Goal: Information Seeking & Learning: Check status

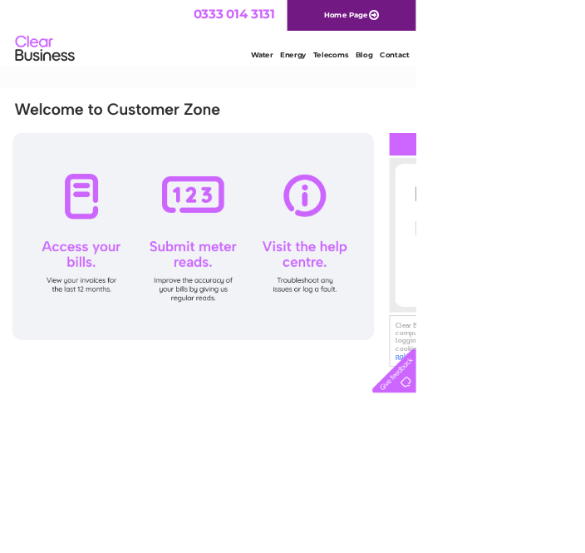
type input "Terrypscottsoletrader@gmail.com"
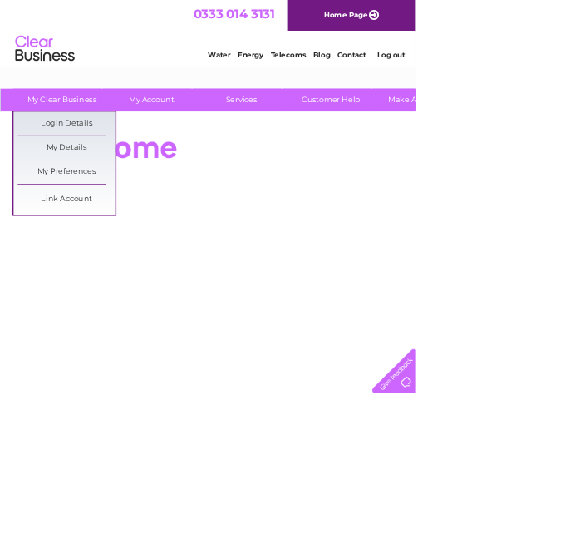
click at [135, 204] on link "My Details" at bounding box center [93, 207] width 137 height 33
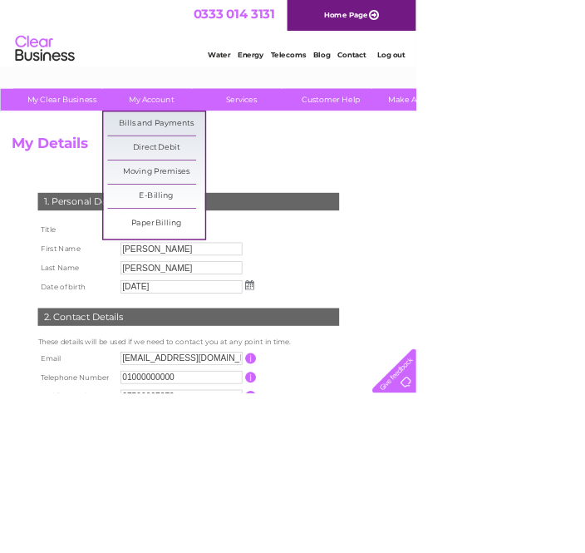
click at [253, 172] on link "Bills and Payments" at bounding box center [219, 173] width 137 height 33
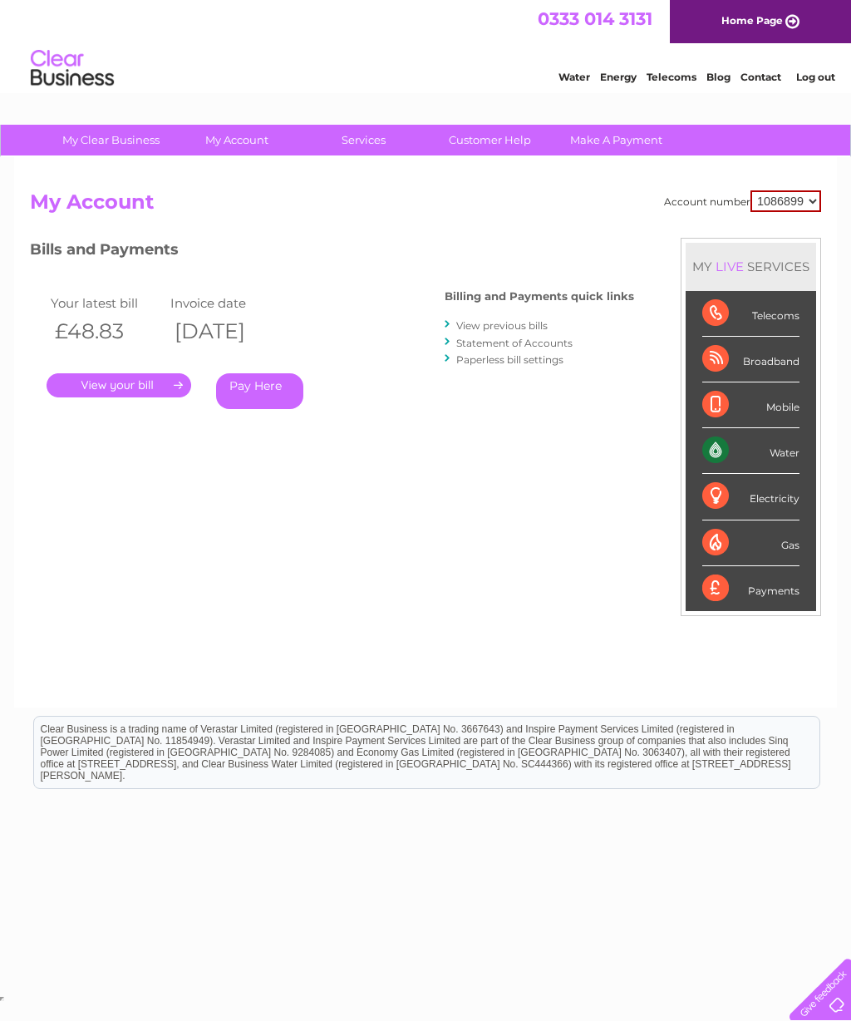
click at [121, 394] on link "." at bounding box center [119, 385] width 145 height 24
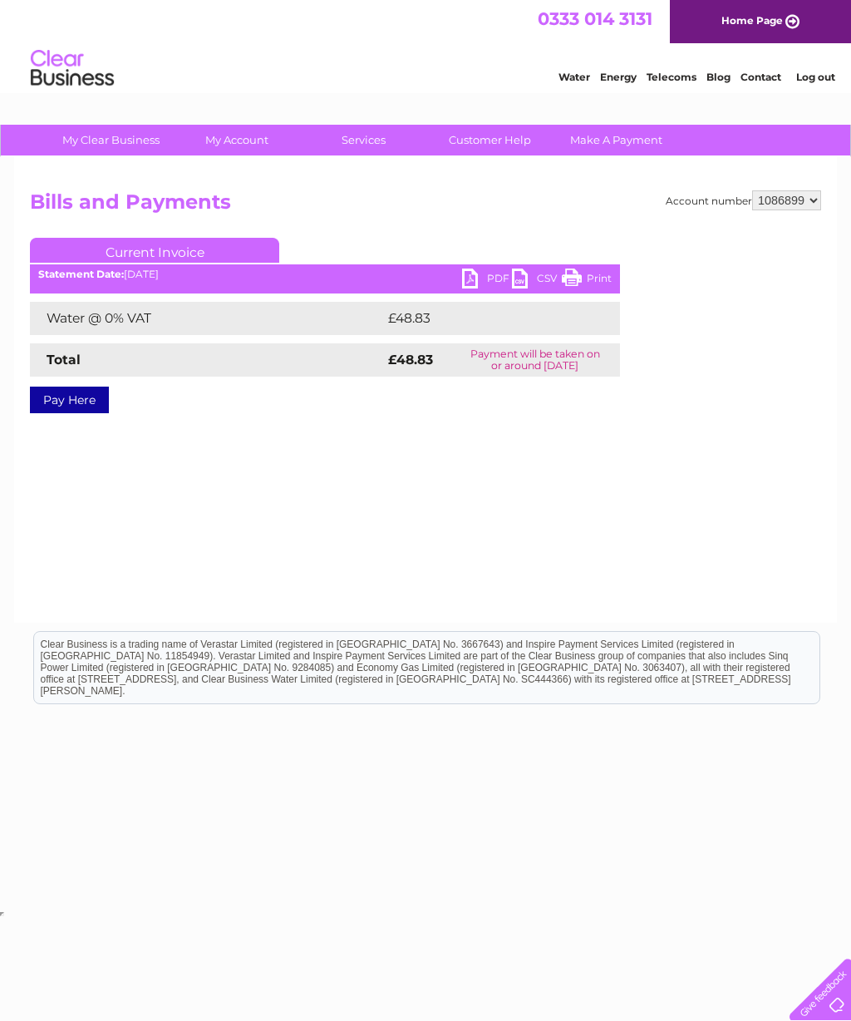
click at [804, 210] on select "1086899" at bounding box center [787, 200] width 69 height 20
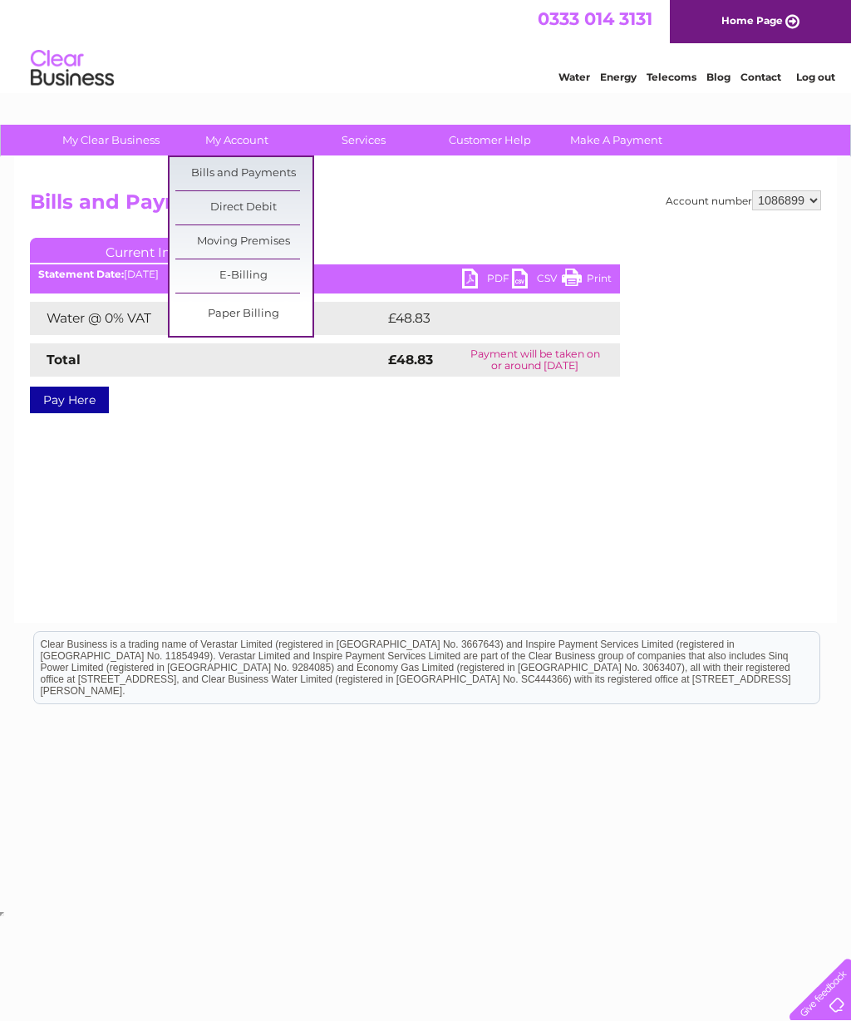
click at [274, 210] on link "Direct Debit" at bounding box center [243, 207] width 137 height 33
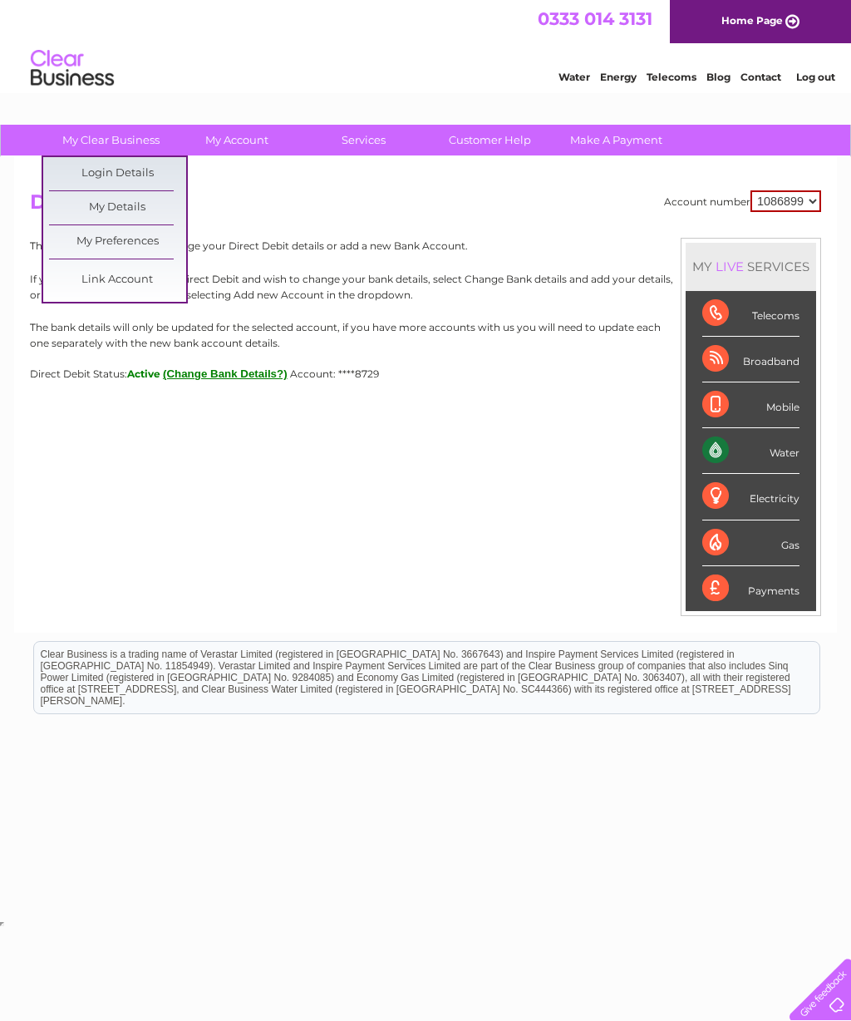
click at [137, 215] on link "My Details" at bounding box center [117, 207] width 137 height 33
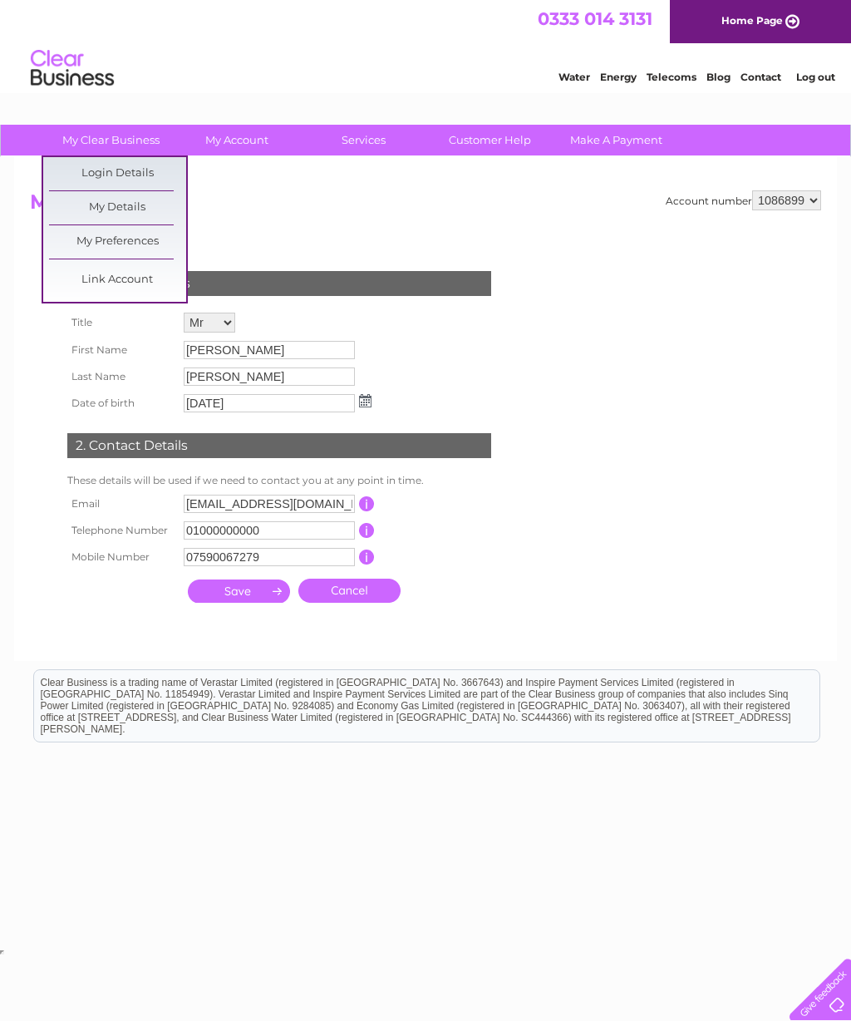
click at [155, 167] on link "Login Details" at bounding box center [117, 173] width 137 height 33
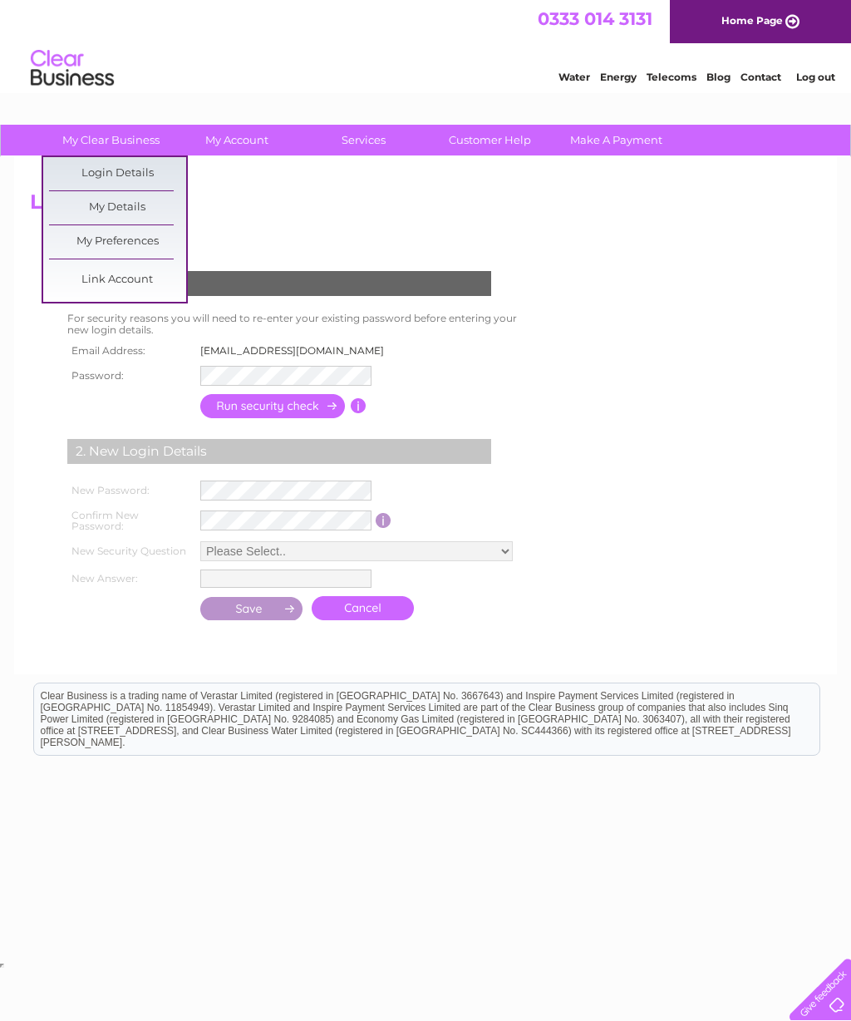
click at [155, 244] on link "My Preferences" at bounding box center [117, 241] width 137 height 33
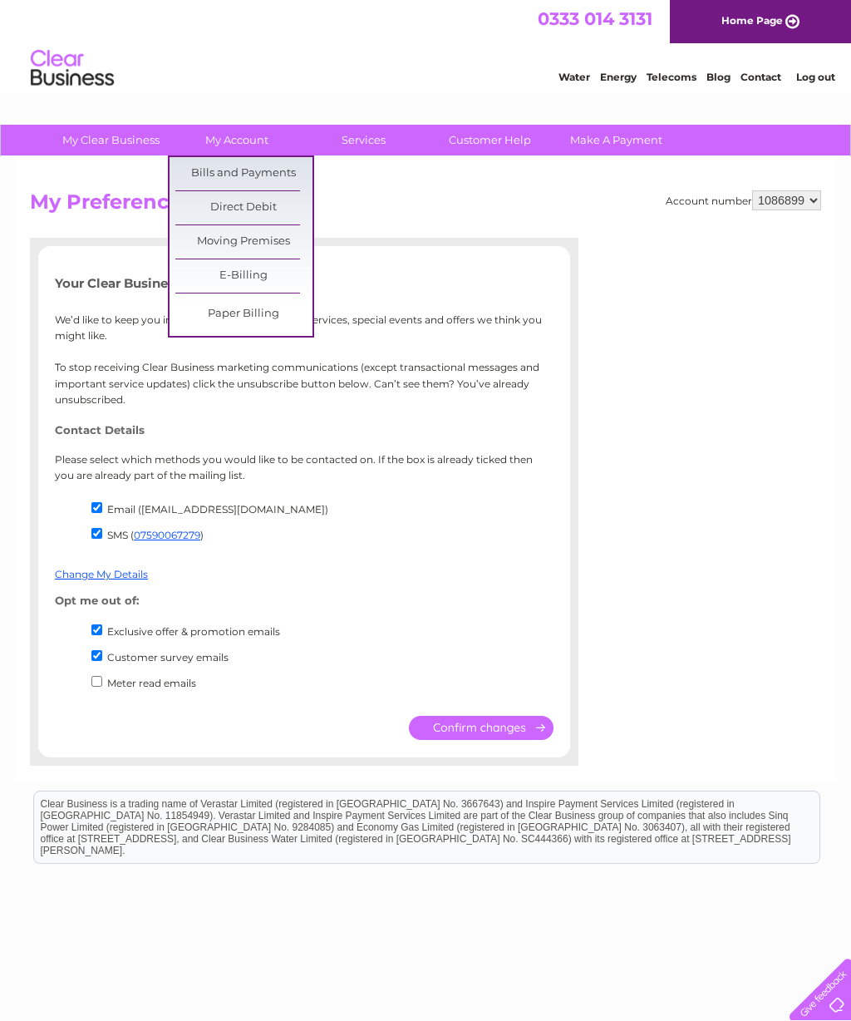
click at [288, 170] on link "Bills and Payments" at bounding box center [243, 173] width 137 height 33
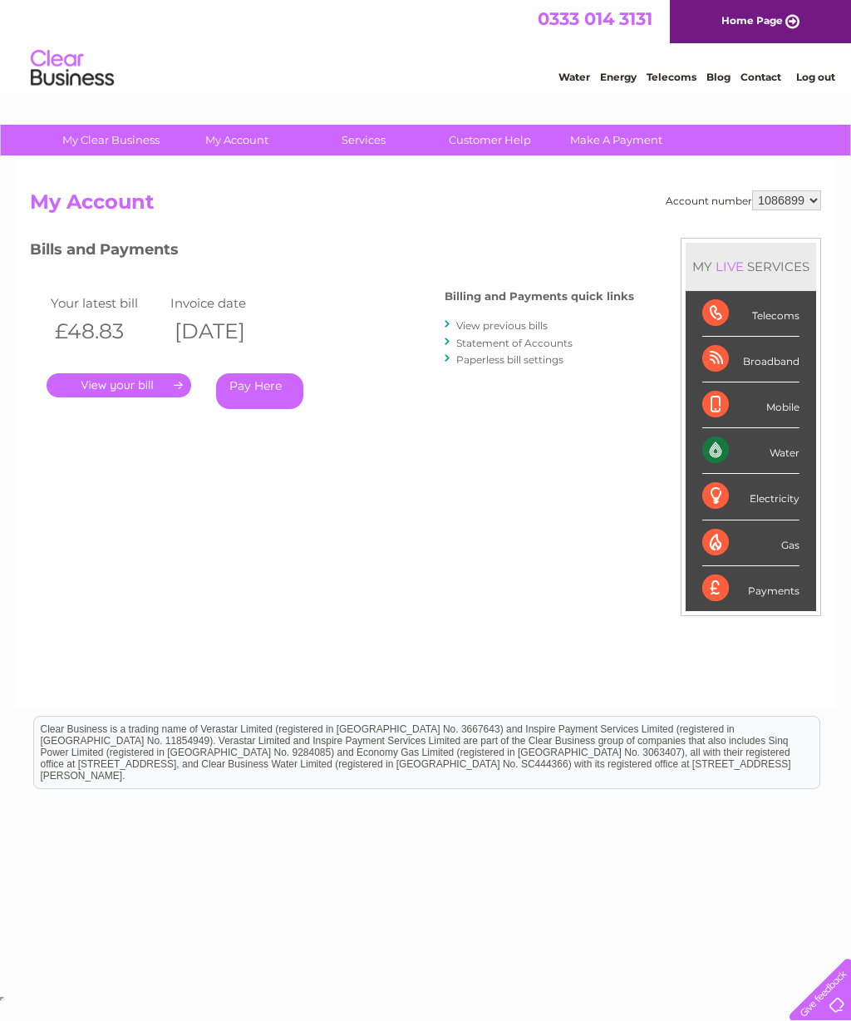
click at [530, 320] on link "View previous bills" at bounding box center [502, 325] width 91 height 12
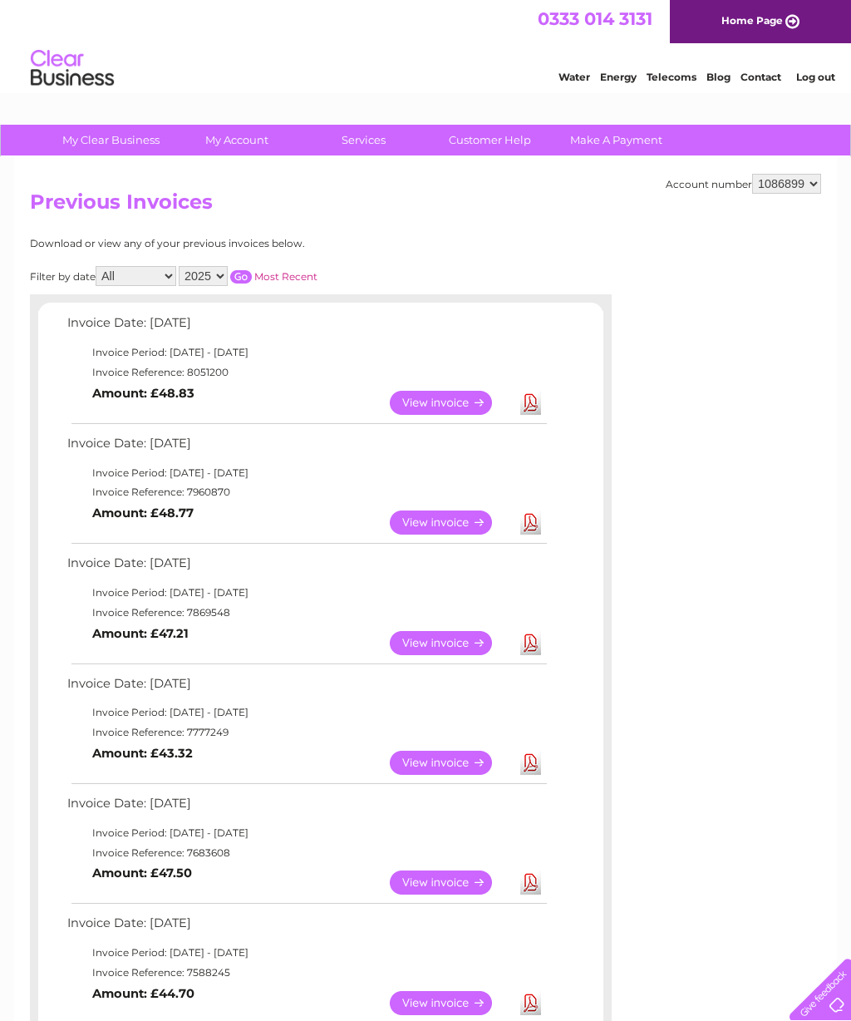
click at [456, 403] on link "View" at bounding box center [451, 403] width 122 height 24
